Goal: Browse casually: Explore the website without a specific task or goal

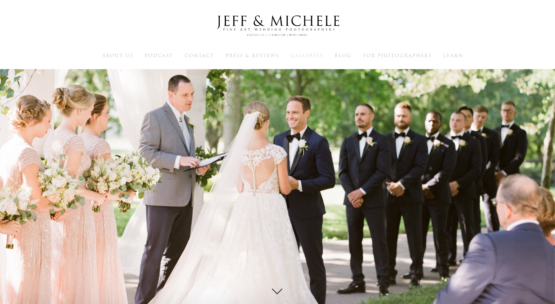
click at [306, 55] on span "Galleries" at bounding box center [307, 55] width 33 height 7
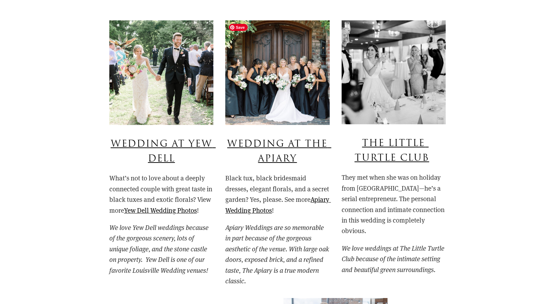
scroll to position [565, 0]
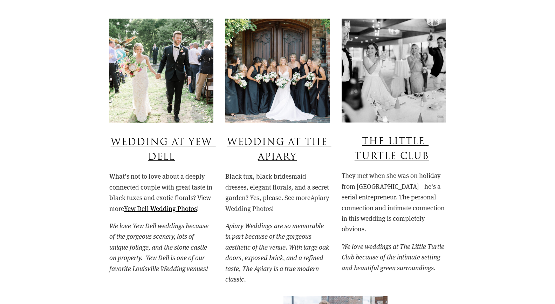
click at [246, 207] on link "Apiary Wedding Photos" at bounding box center [277, 202] width 105 height 19
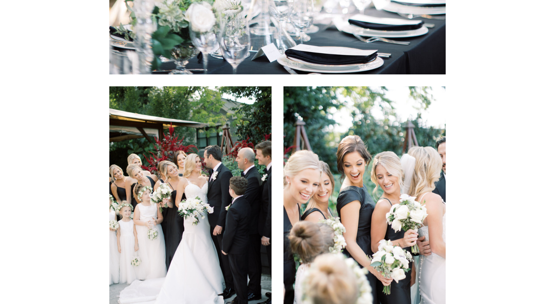
scroll to position [7075, 0]
